Goal: Obtain resource: Download file/media

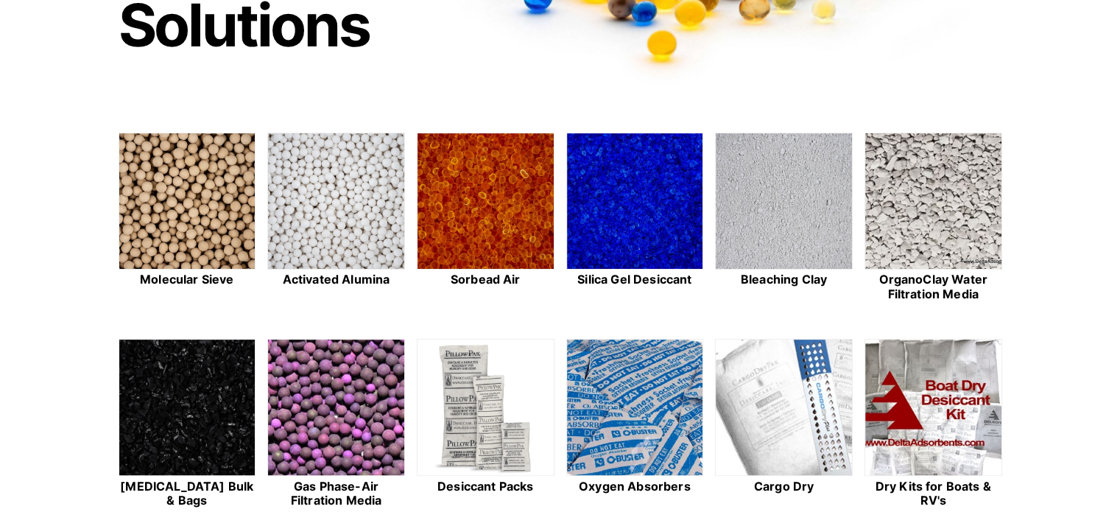
scroll to position [368, 0]
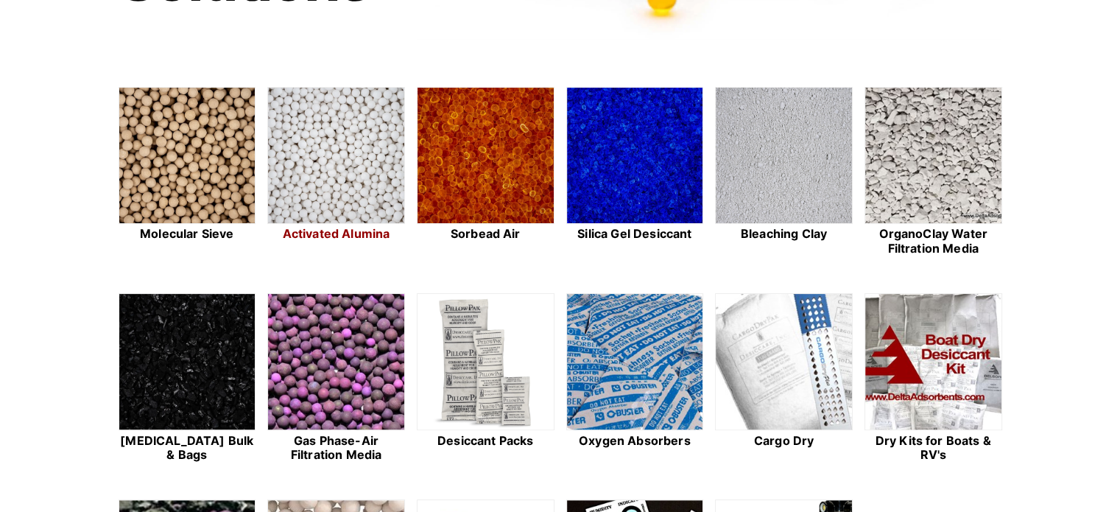
click at [351, 233] on h2 "Activated Alumina" at bounding box center [336, 234] width 138 height 14
click at [183, 177] on img at bounding box center [187, 156] width 136 height 137
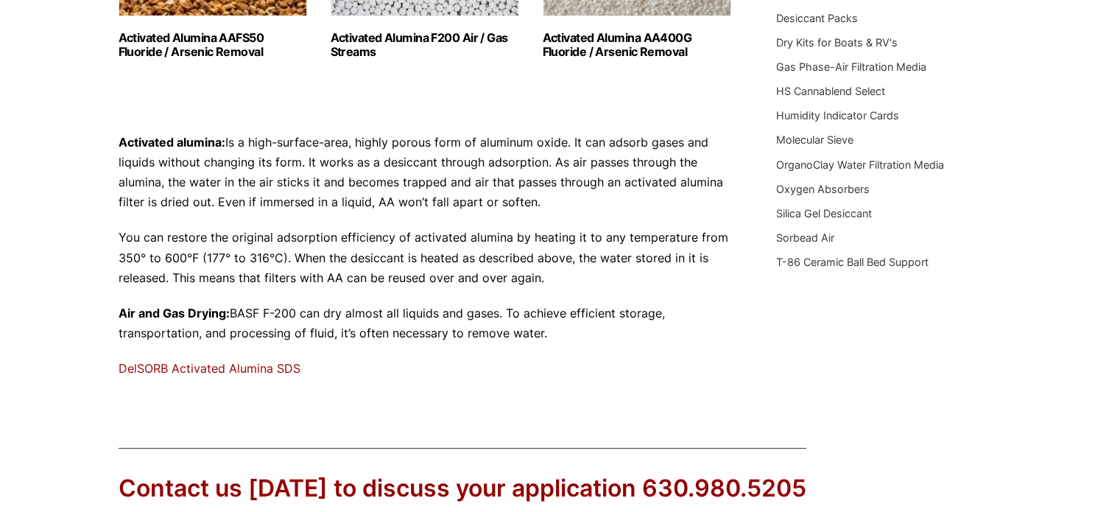
scroll to position [515, 0]
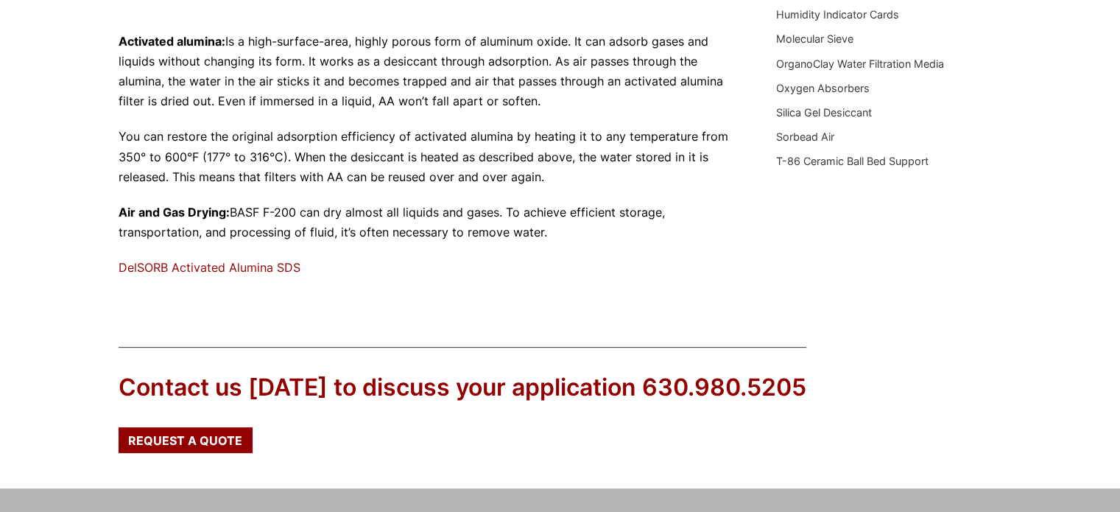
click at [226, 267] on link "DelSORB Activated Alumina SDS" at bounding box center [210, 267] width 182 height 15
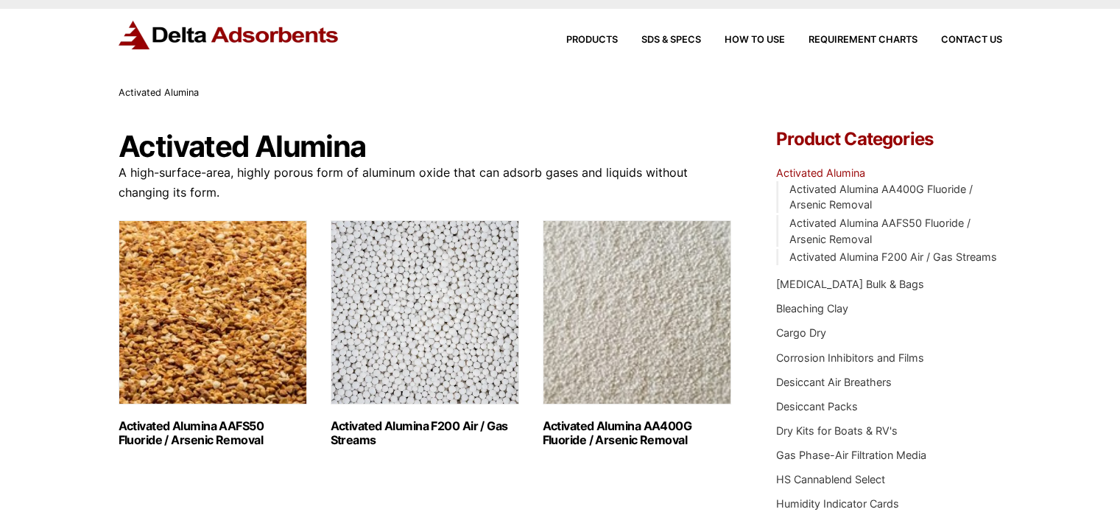
scroll to position [0, 0]
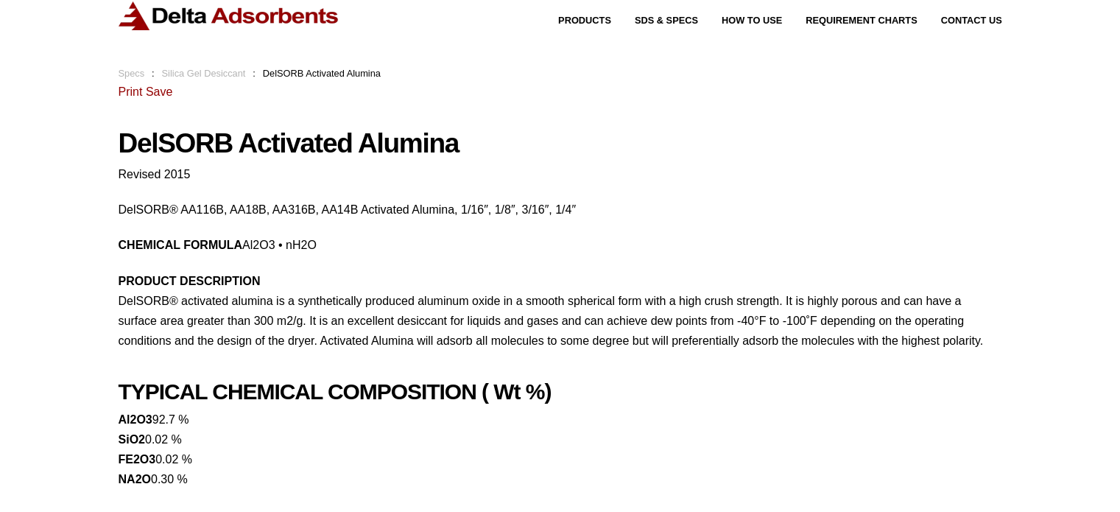
scroll to position [41, 0]
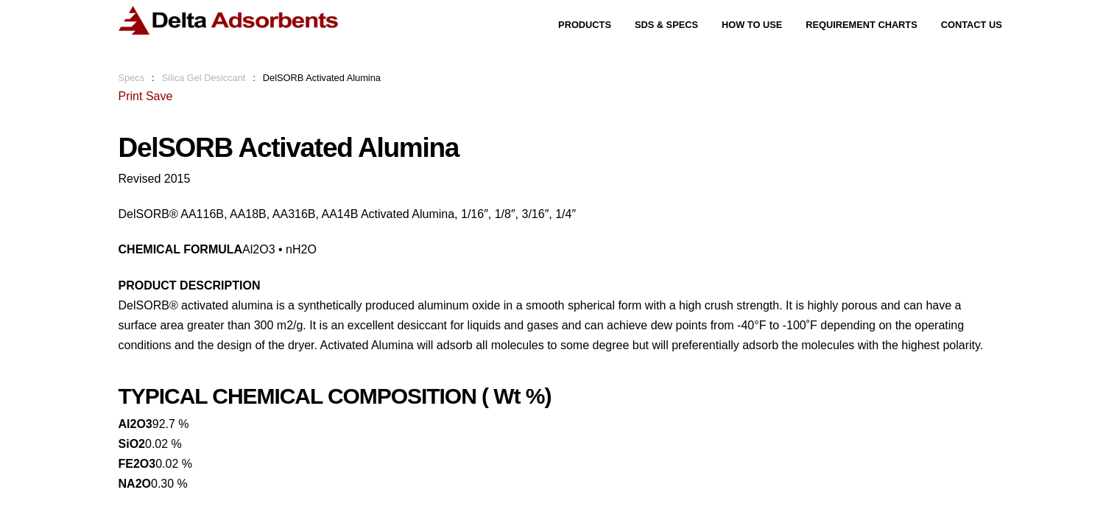
click at [149, 94] on link "Save" at bounding box center [159, 96] width 26 height 13
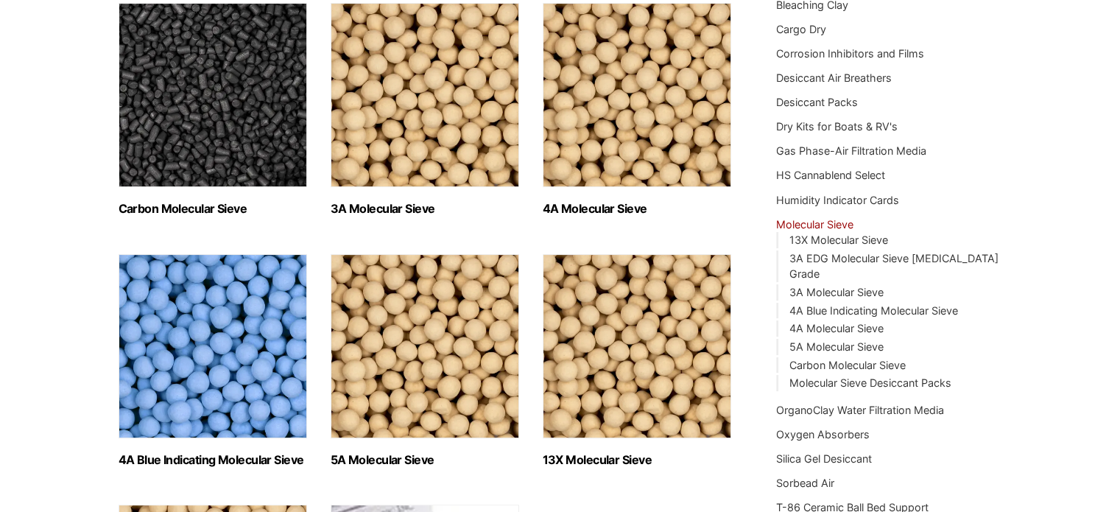
scroll to position [221, 0]
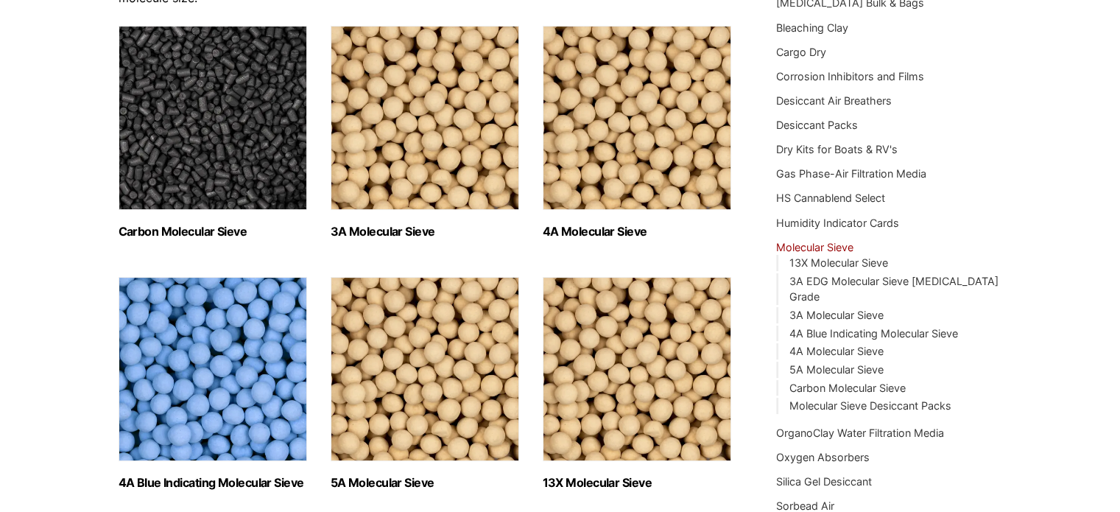
click at [457, 129] on img "Visit product category 3A Molecular Sieve" at bounding box center [424, 118] width 188 height 184
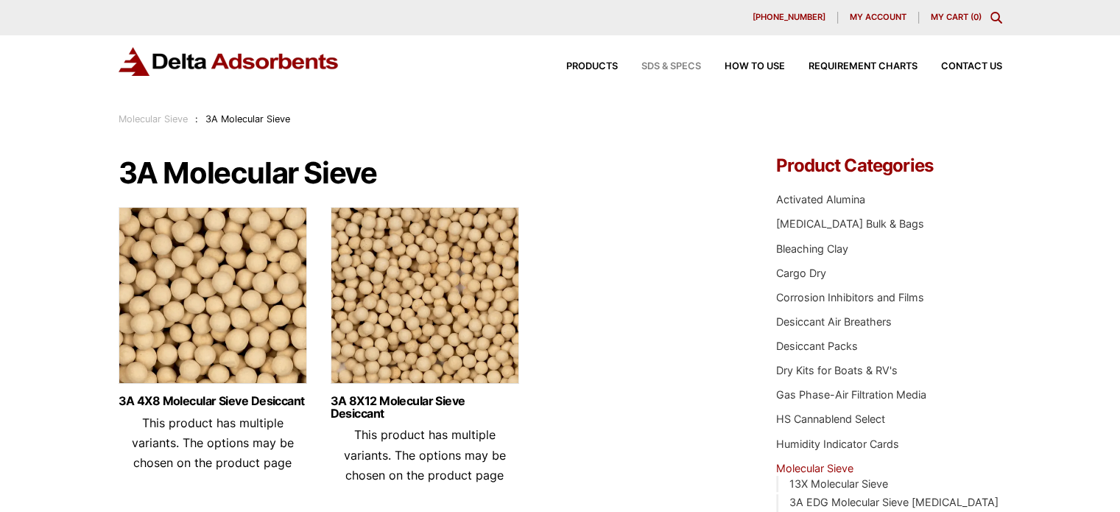
click at [657, 66] on span "SDS & SPECS" at bounding box center [671, 67] width 60 height 10
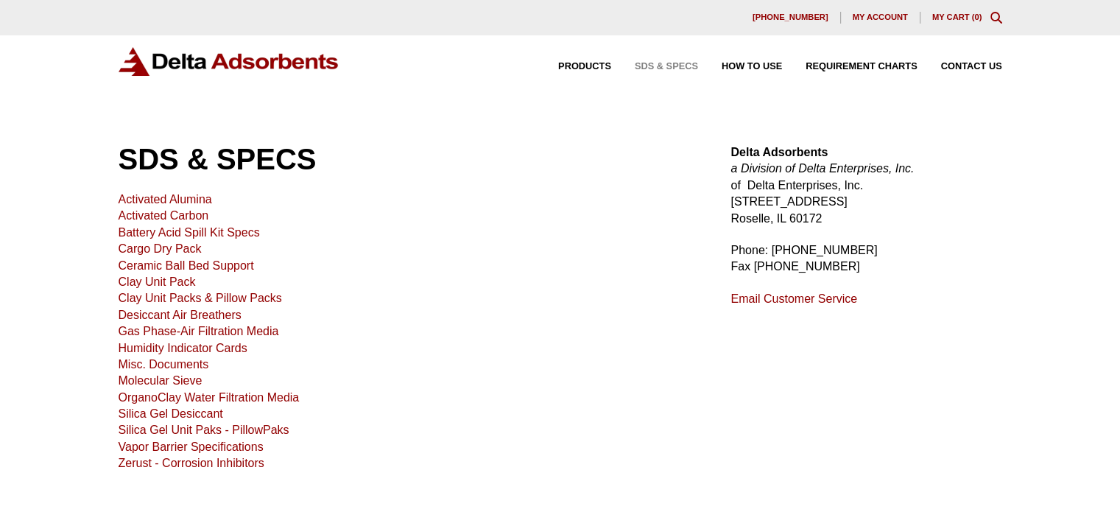
click at [177, 197] on link "Activated Alumina" at bounding box center [165, 199] width 93 height 13
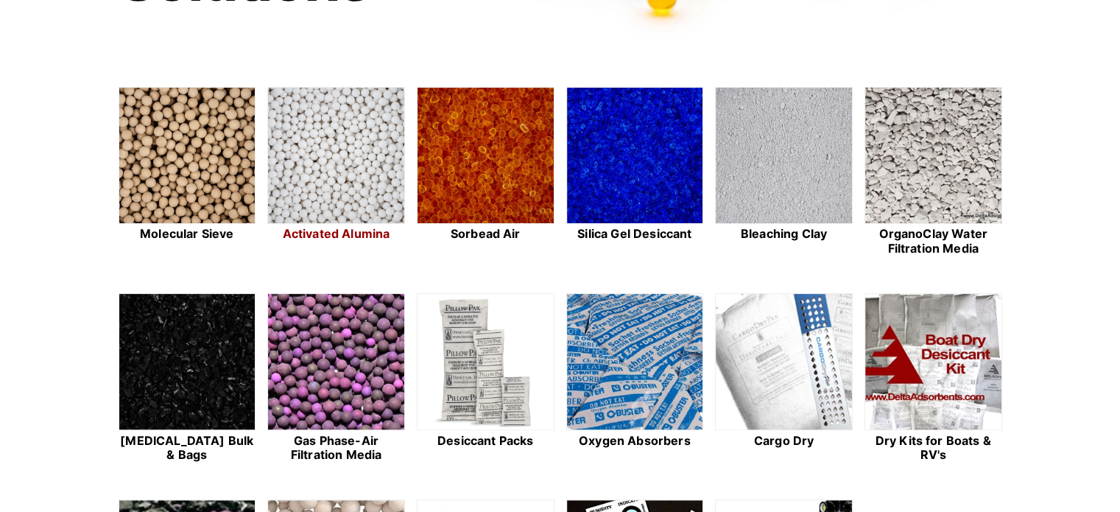
click at [357, 177] on img at bounding box center [336, 156] width 136 height 137
click at [169, 158] on img at bounding box center [187, 156] width 136 height 137
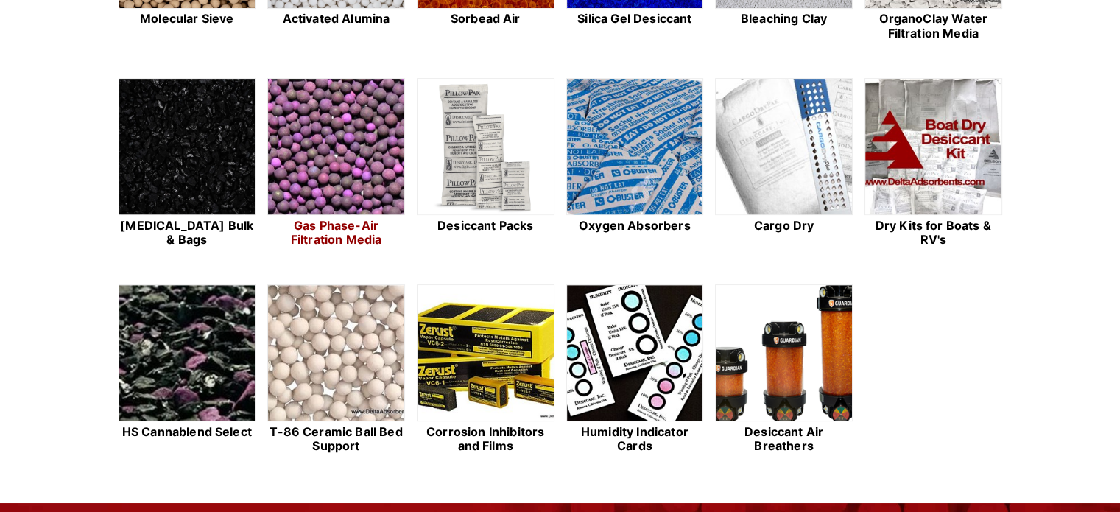
scroll to position [589, 0]
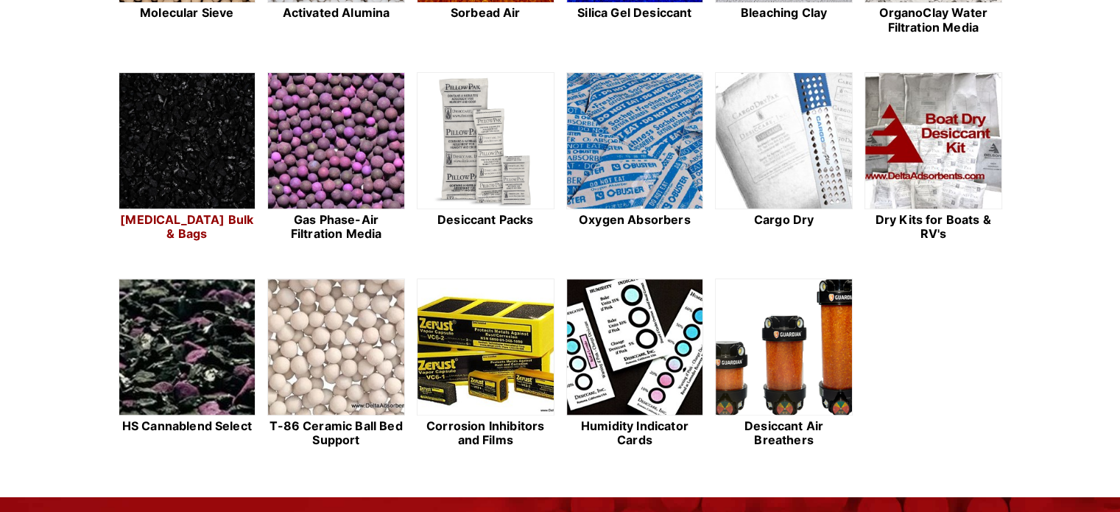
click at [195, 144] on img at bounding box center [187, 141] width 136 height 137
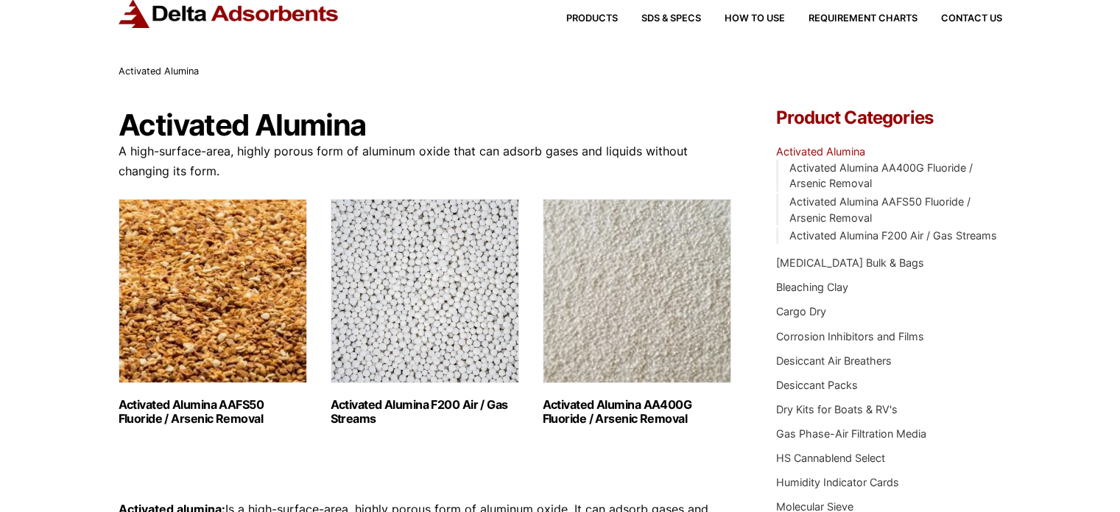
scroll to position [147, 0]
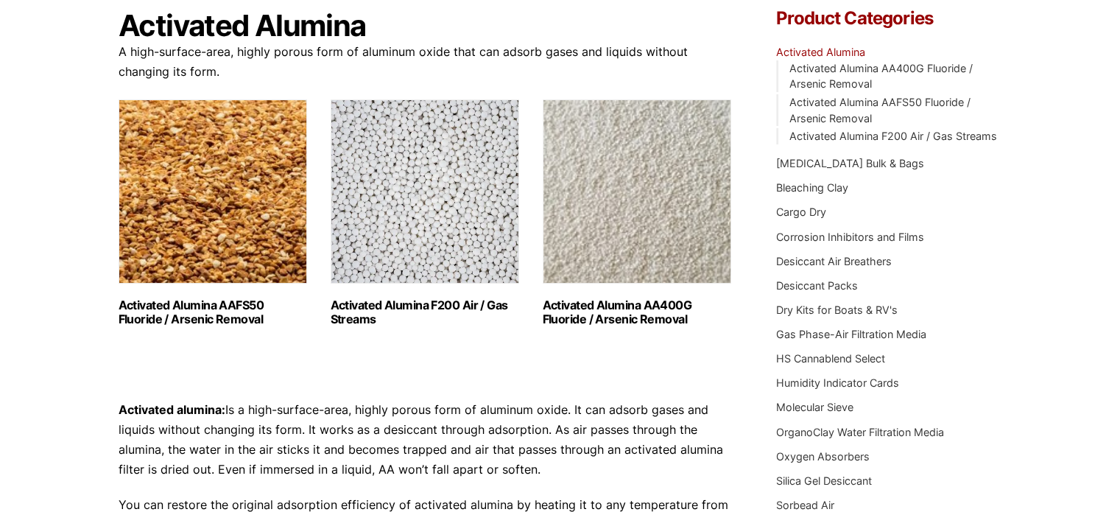
click at [409, 305] on h2 "Activated Alumina F200 Air / Gas Streams (3)" at bounding box center [424, 312] width 188 height 28
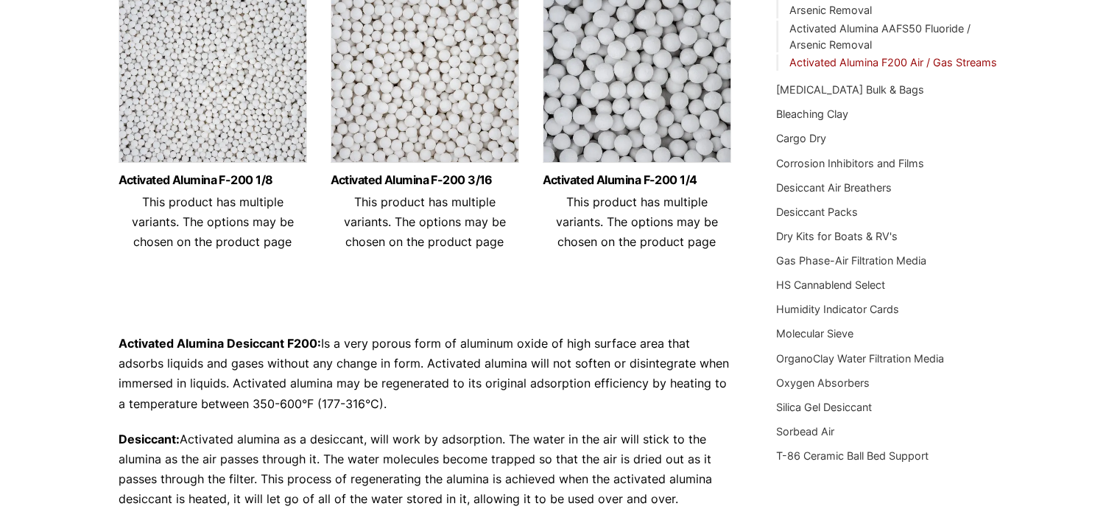
scroll to position [147, 0]
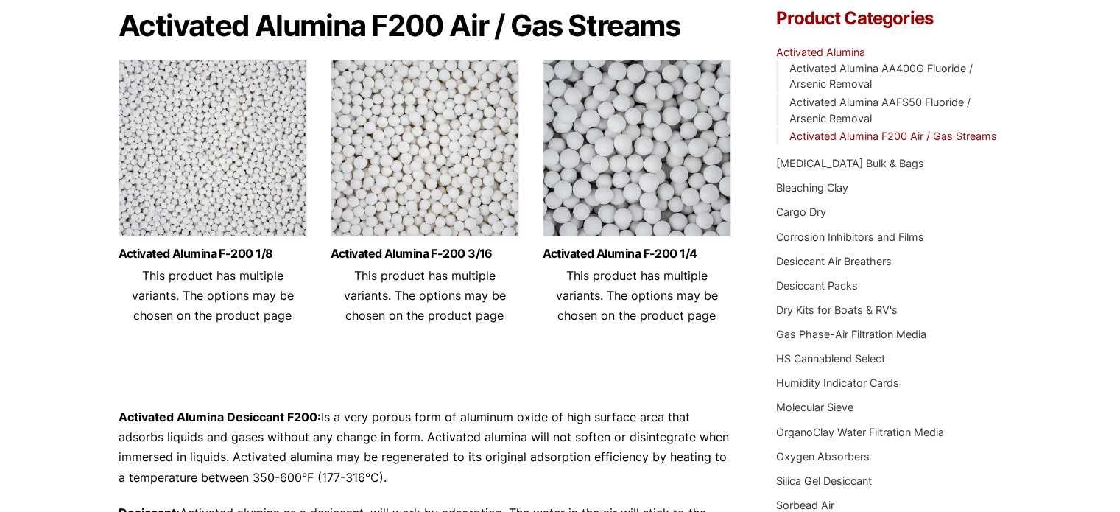
click at [645, 169] on img at bounding box center [636, 152] width 188 height 184
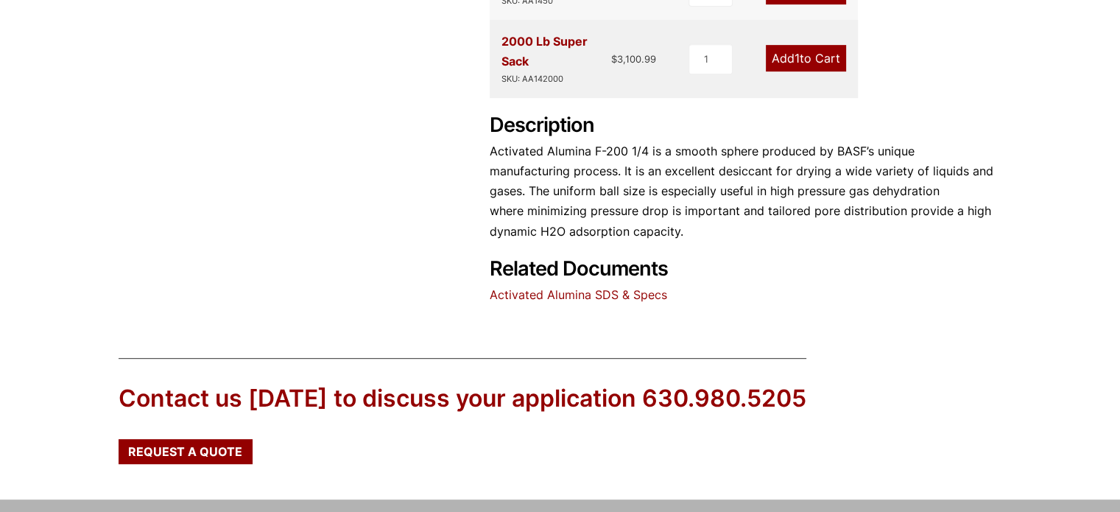
scroll to position [822, 0]
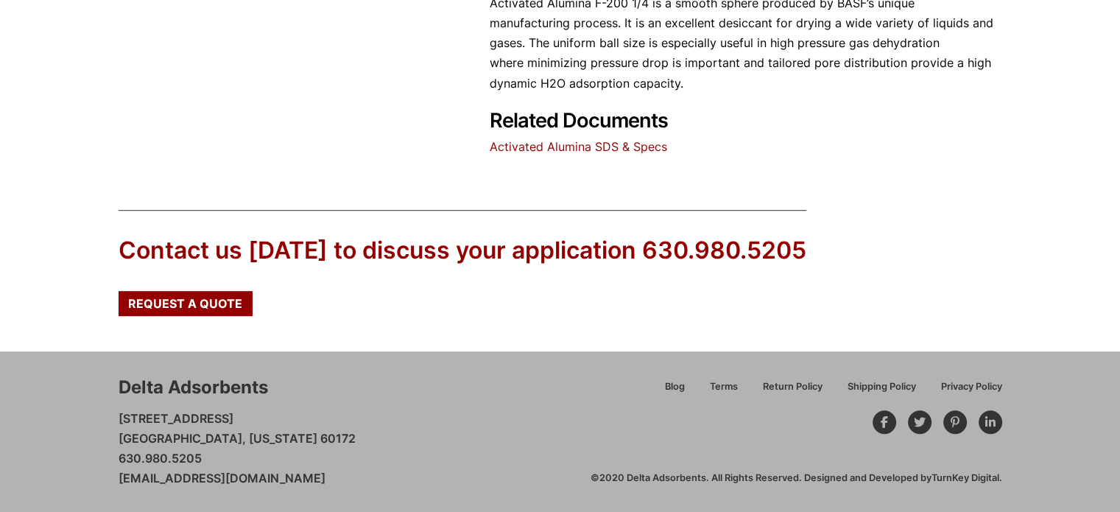
click at [578, 146] on link "Activated Alumina SDS & Specs" at bounding box center [577, 146] width 177 height 15
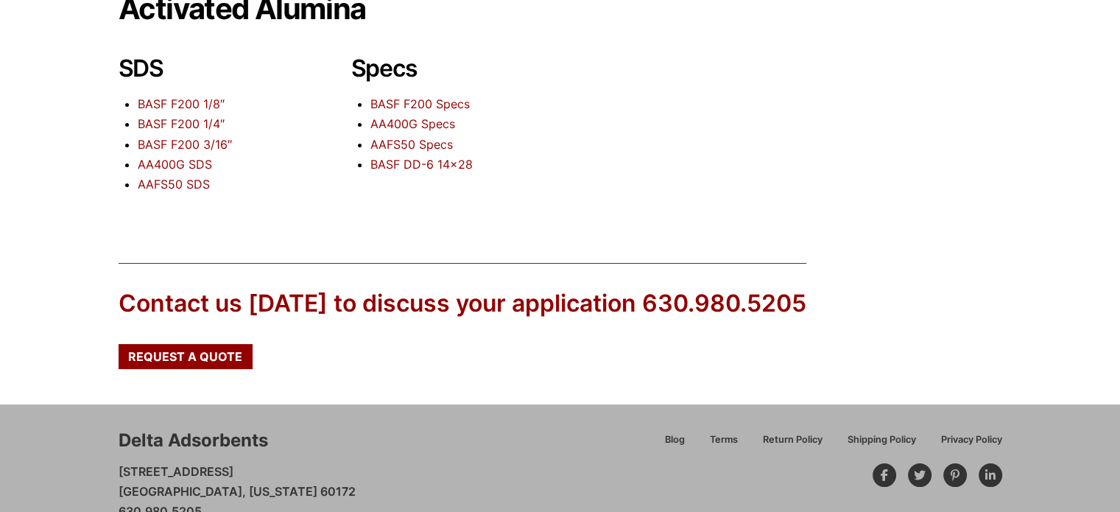
scroll to position [217, 0]
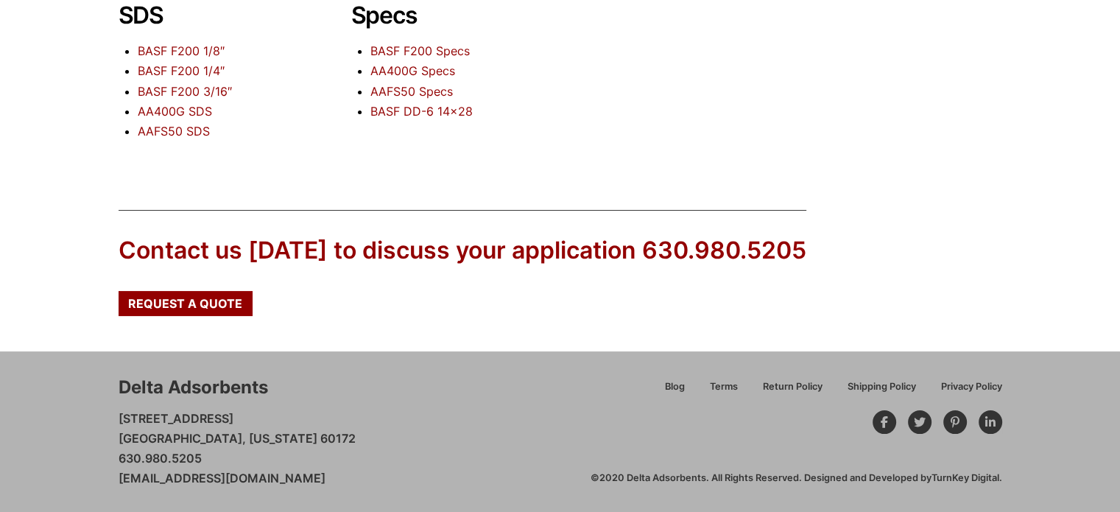
click at [191, 71] on link "BASF F200 1/4″" at bounding box center [181, 70] width 87 height 15
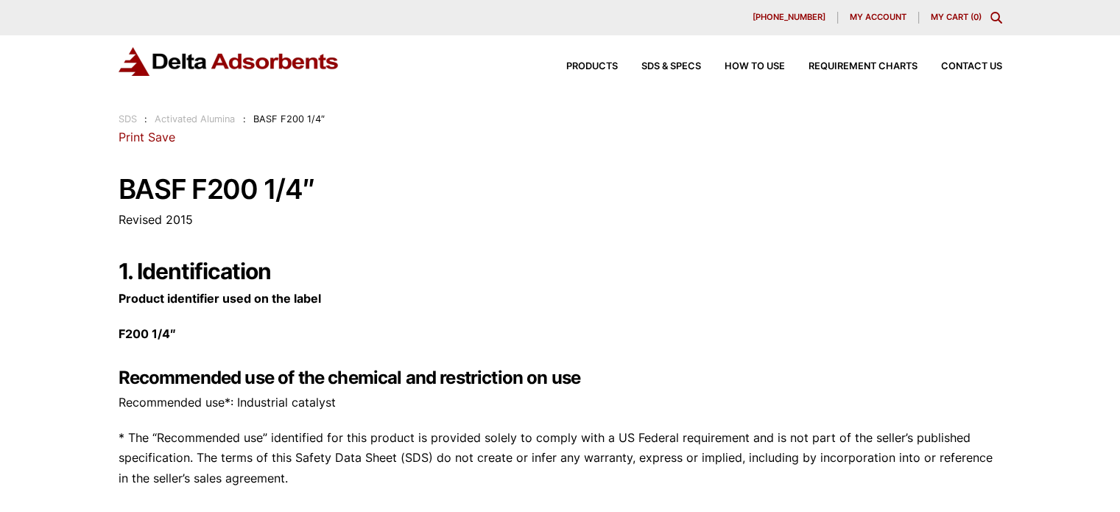
click at [137, 141] on link "Print" at bounding box center [132, 137] width 26 height 15
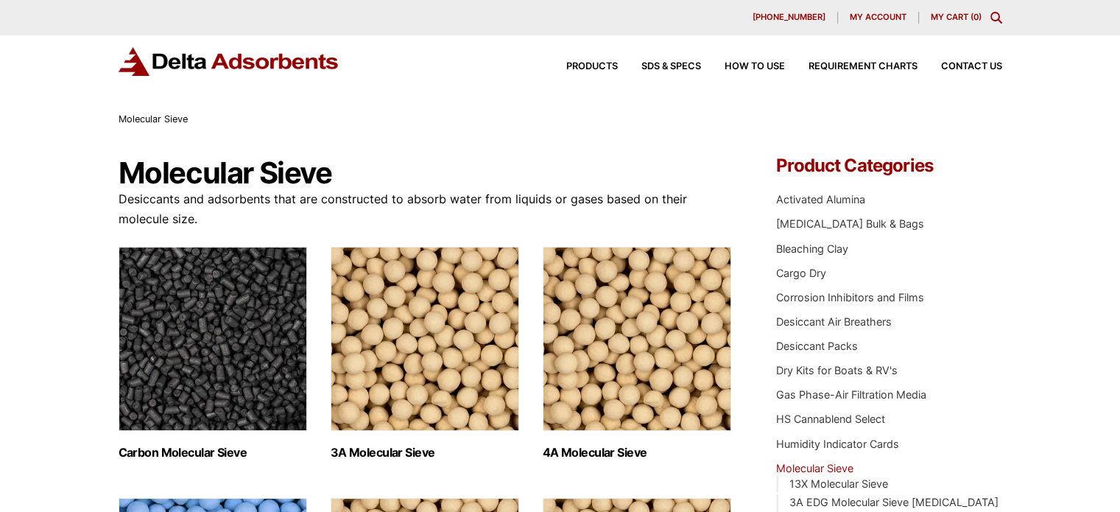
click at [463, 375] on img "Visit product category 3A Molecular Sieve" at bounding box center [424, 339] width 188 height 184
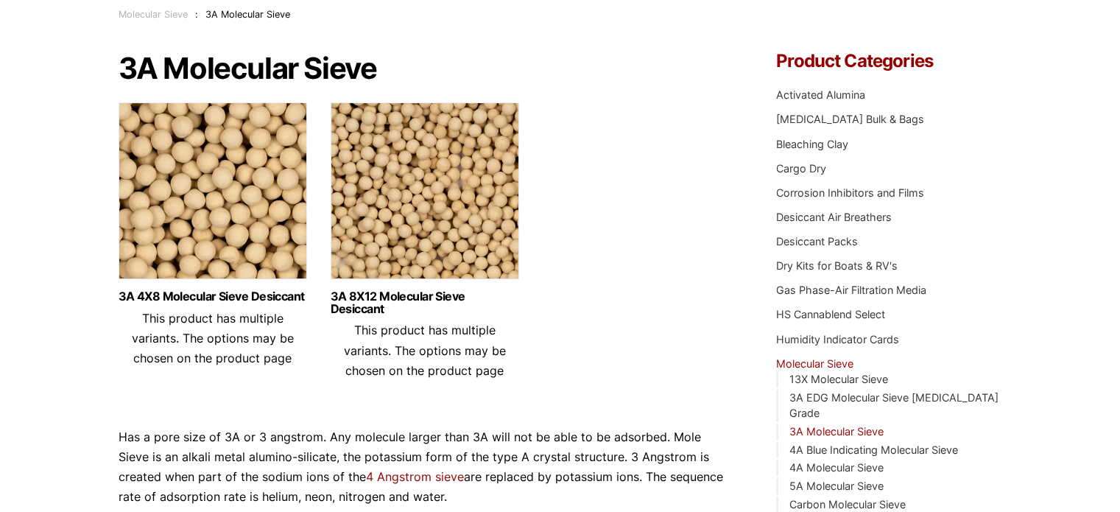
scroll to position [147, 0]
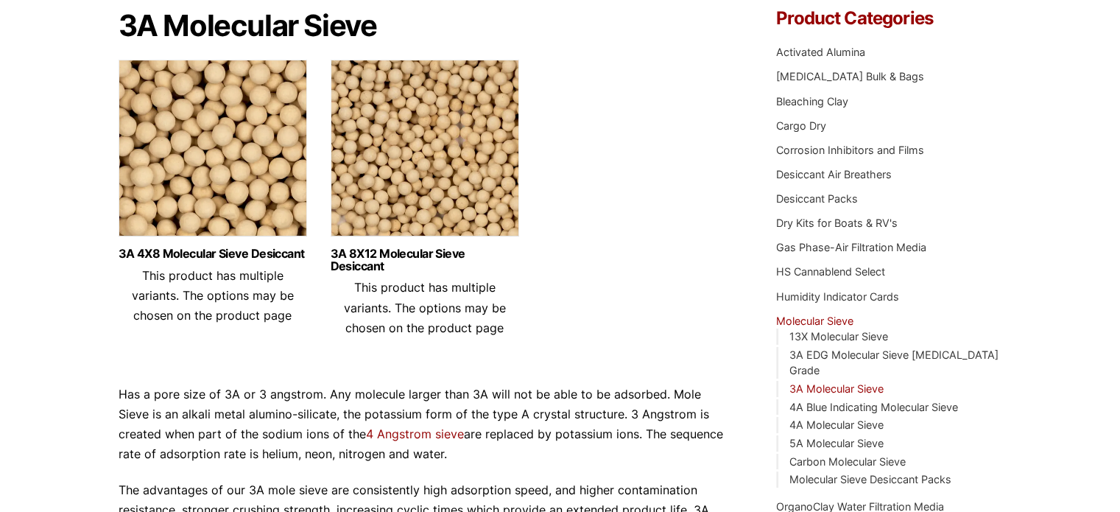
click at [243, 180] on img at bounding box center [213, 152] width 188 height 184
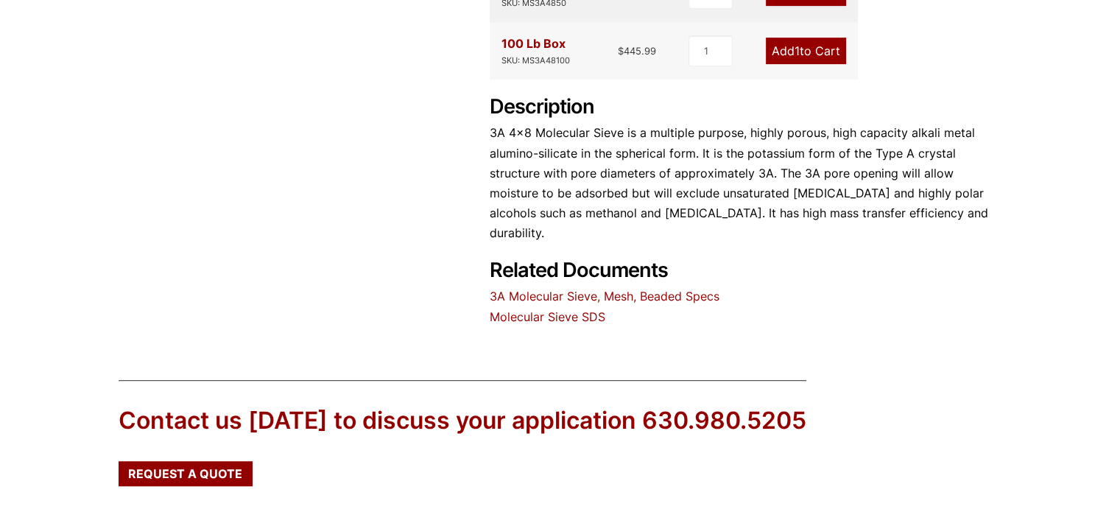
scroll to position [662, 0]
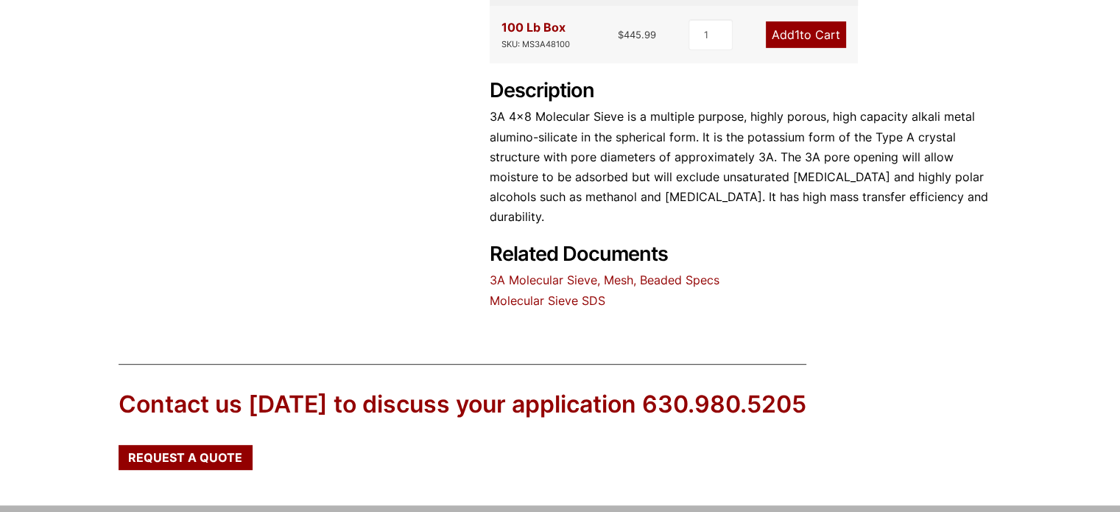
click at [530, 293] on link "Molecular Sieve SDS" at bounding box center [547, 300] width 116 height 15
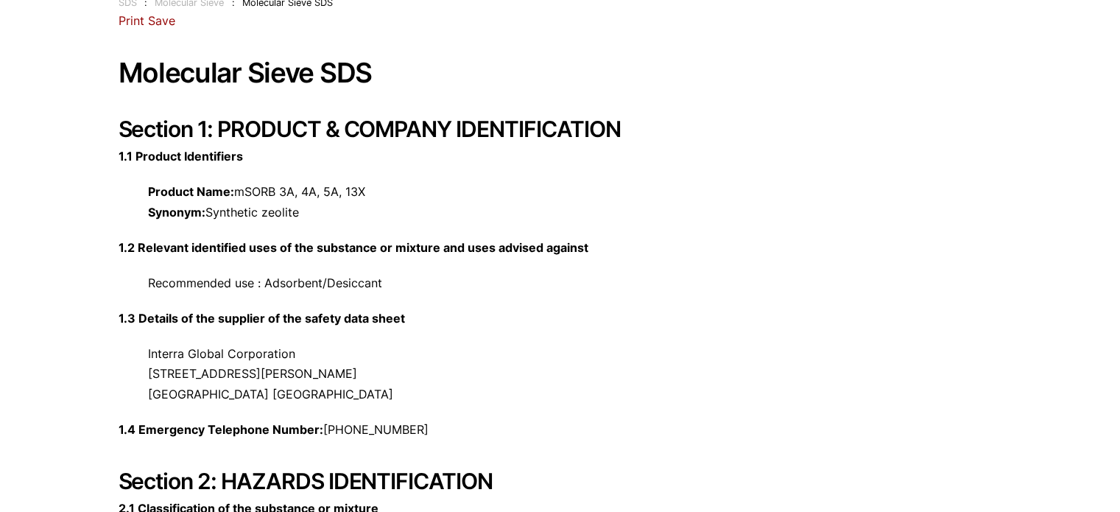
scroll to position [74, 0]
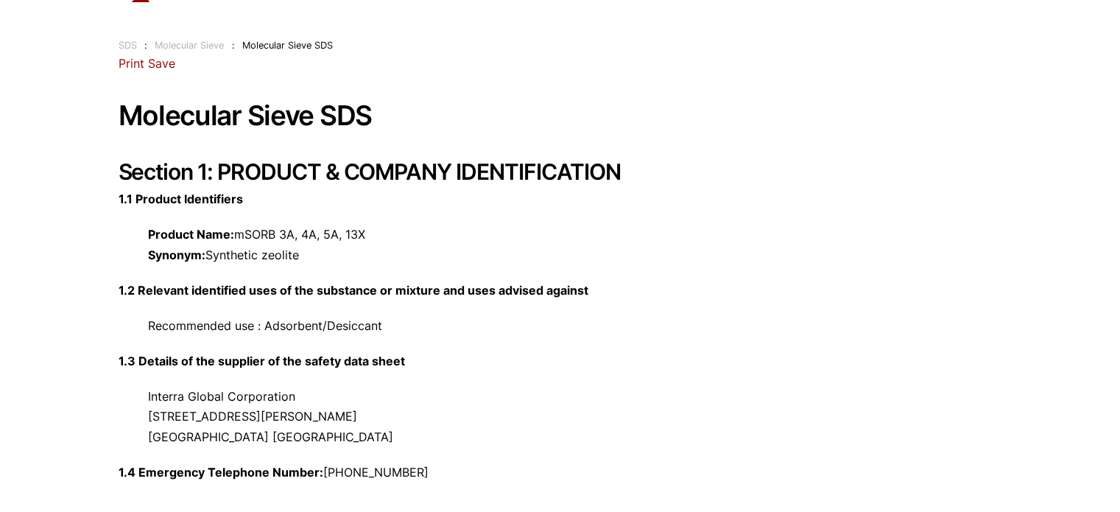
click at [163, 67] on link "Save" at bounding box center [161, 63] width 27 height 15
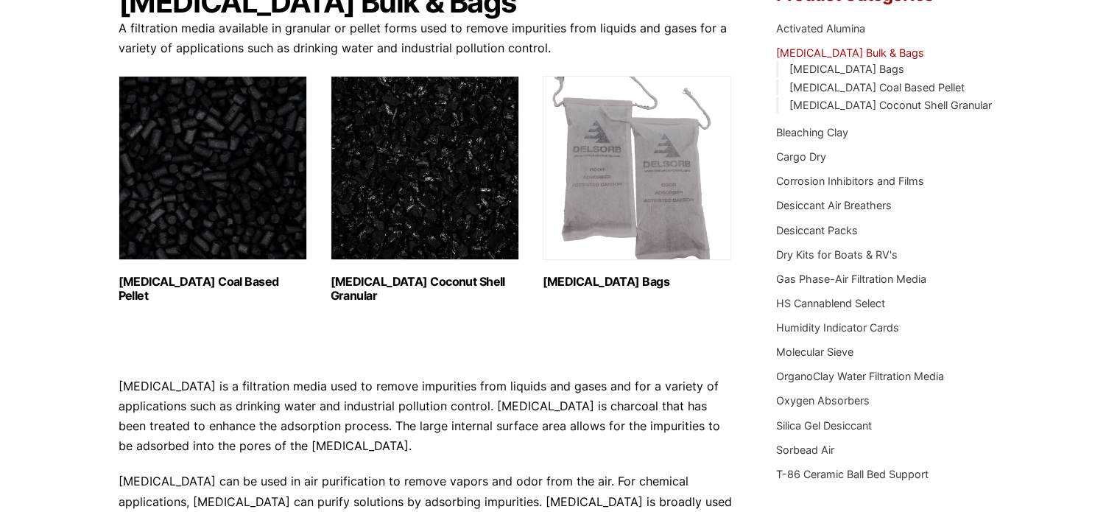
scroll to position [147, 0]
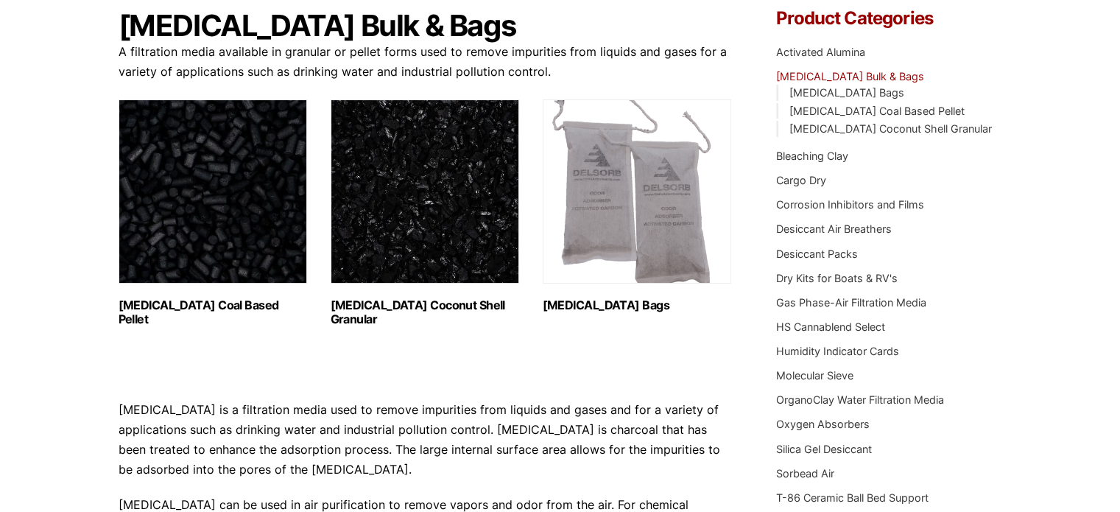
click at [202, 208] on img "Visit product category Activated Carbon Coal Based Pellet" at bounding box center [213, 191] width 188 height 184
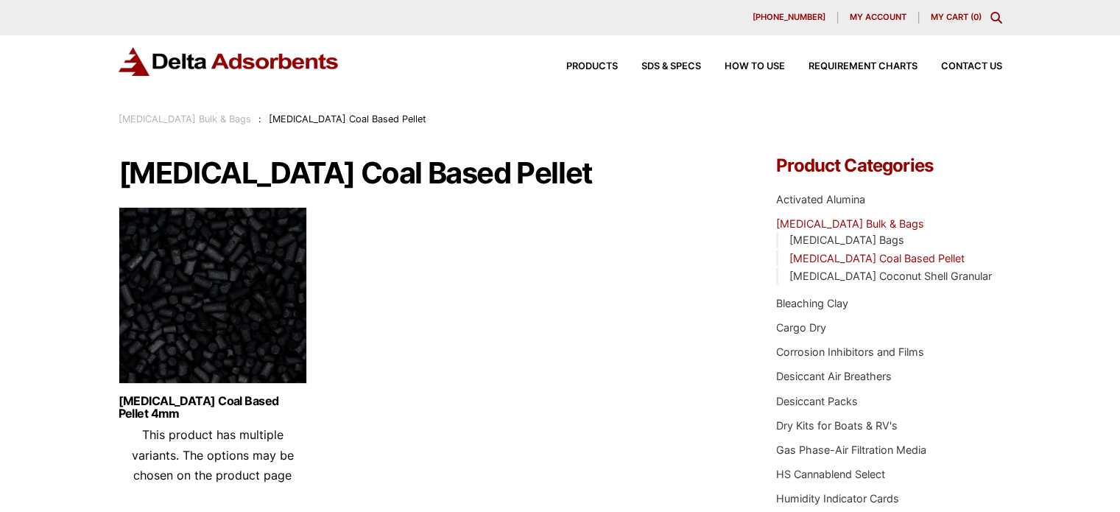
click at [233, 297] on img at bounding box center [213, 299] width 188 height 184
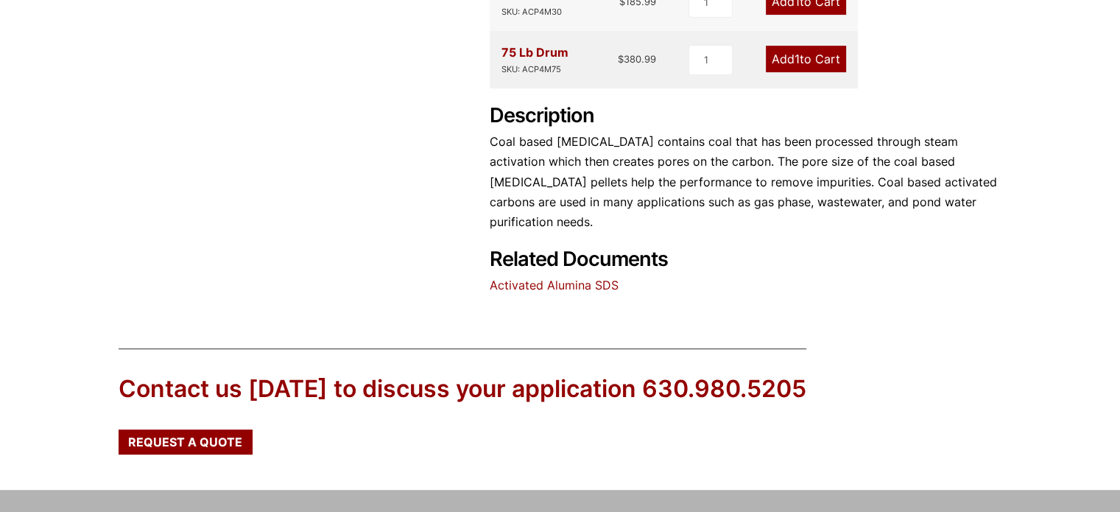
scroll to position [718, 0]
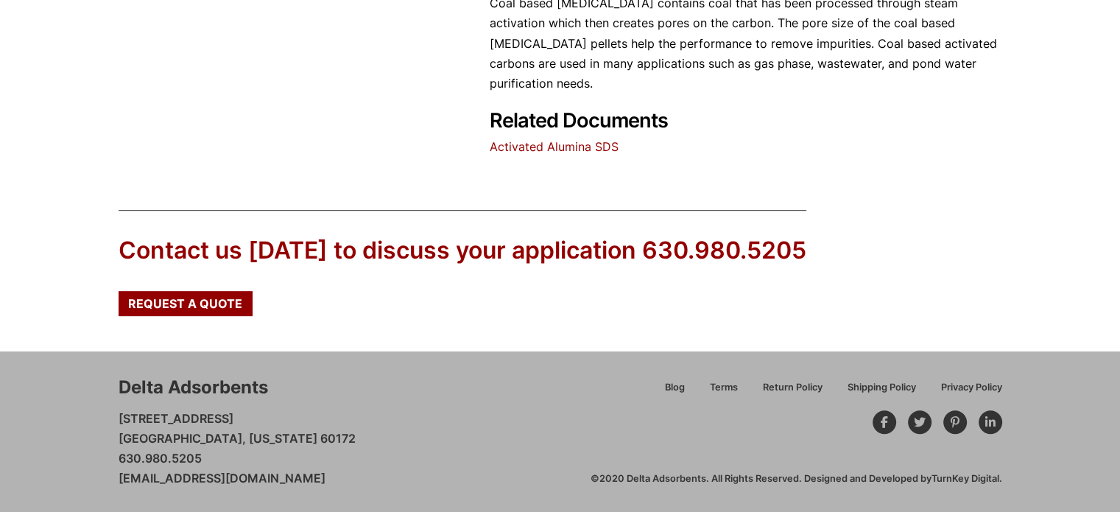
click at [571, 151] on link "Activated Alumina SDS" at bounding box center [553, 146] width 129 height 15
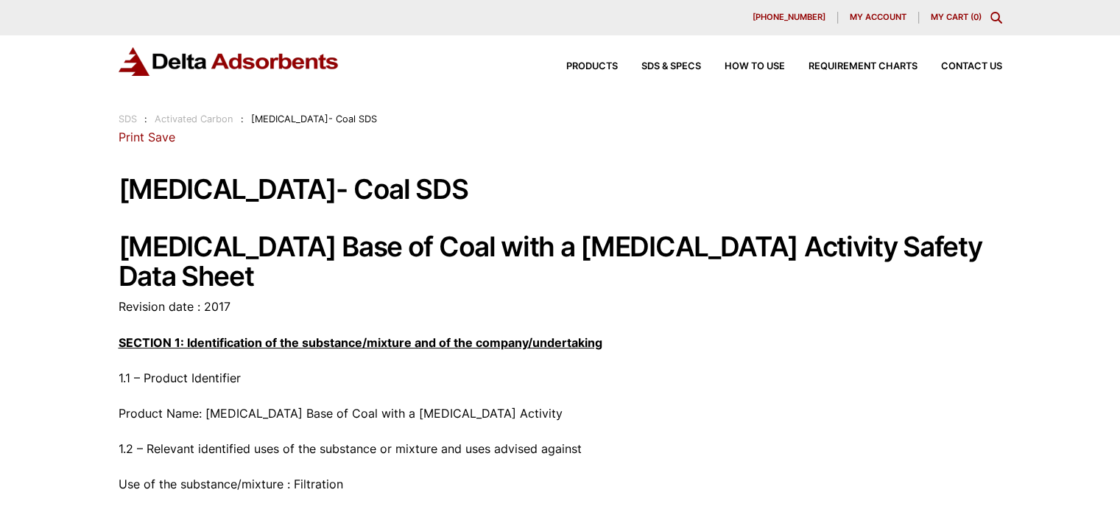
click at [152, 138] on link "Save" at bounding box center [161, 137] width 27 height 15
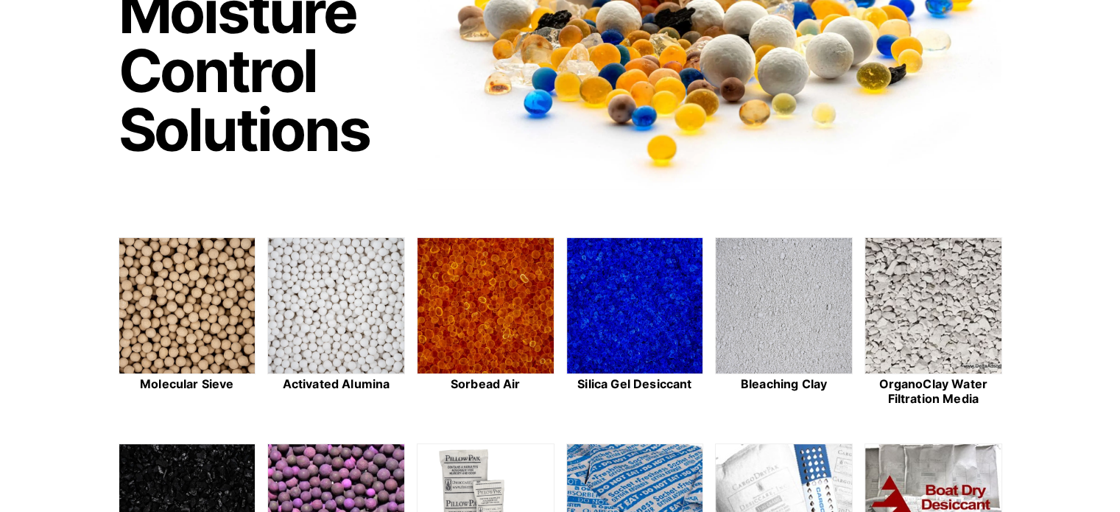
scroll to position [221, 0]
